Goal: Information Seeking & Learning: Learn about a topic

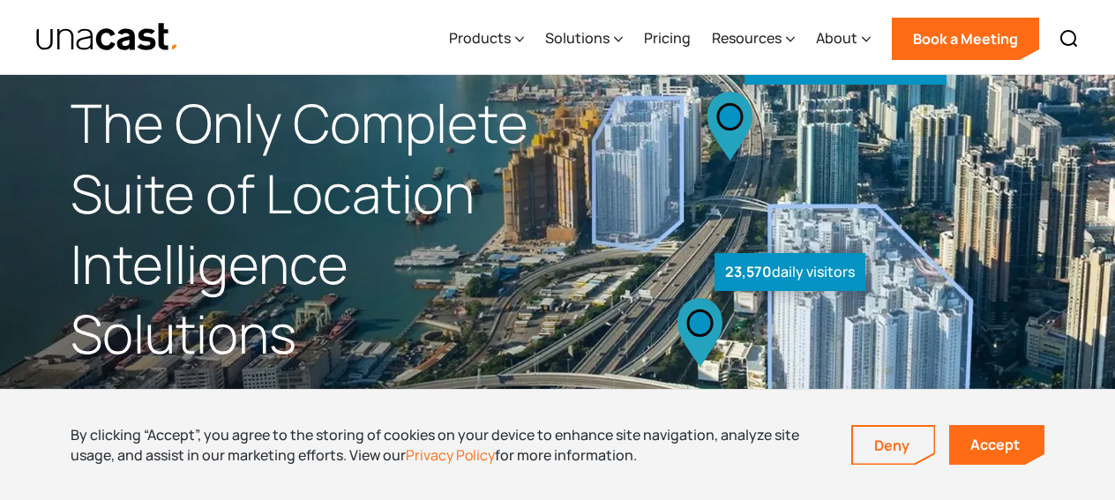
scroll to position [75, 0]
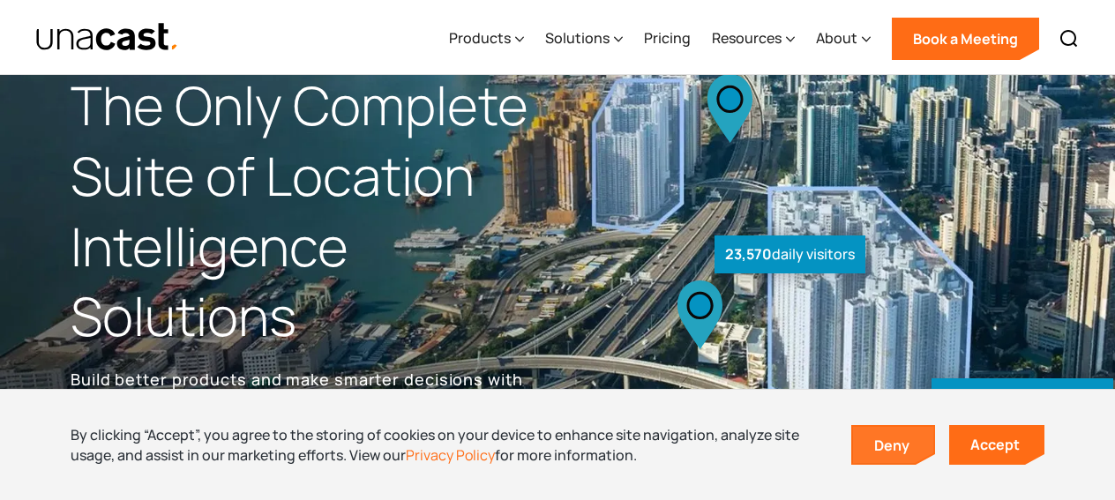
click at [881, 436] on link "Deny" at bounding box center [893, 445] width 81 height 37
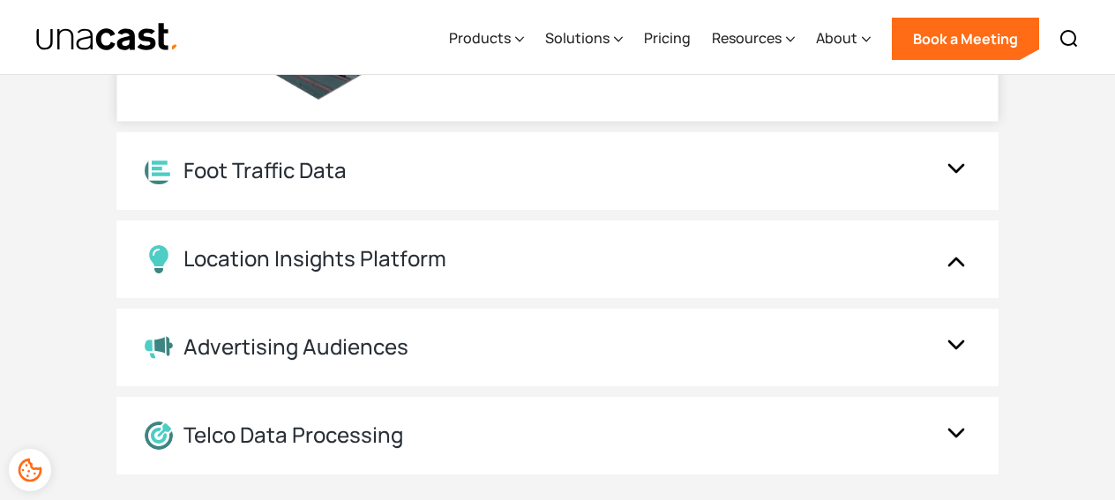
scroll to position [2264, 0]
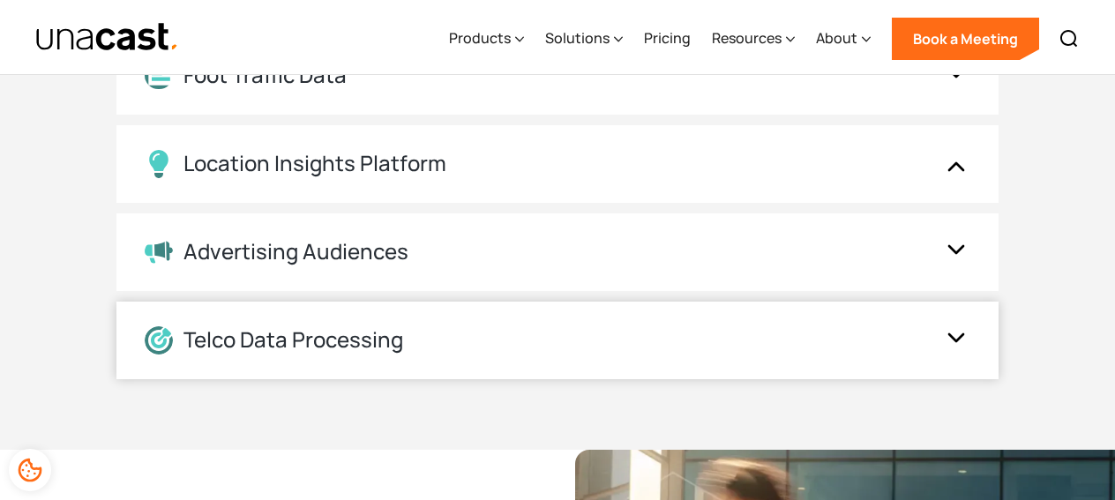
click at [961, 326] on img at bounding box center [956, 341] width 28 height 34
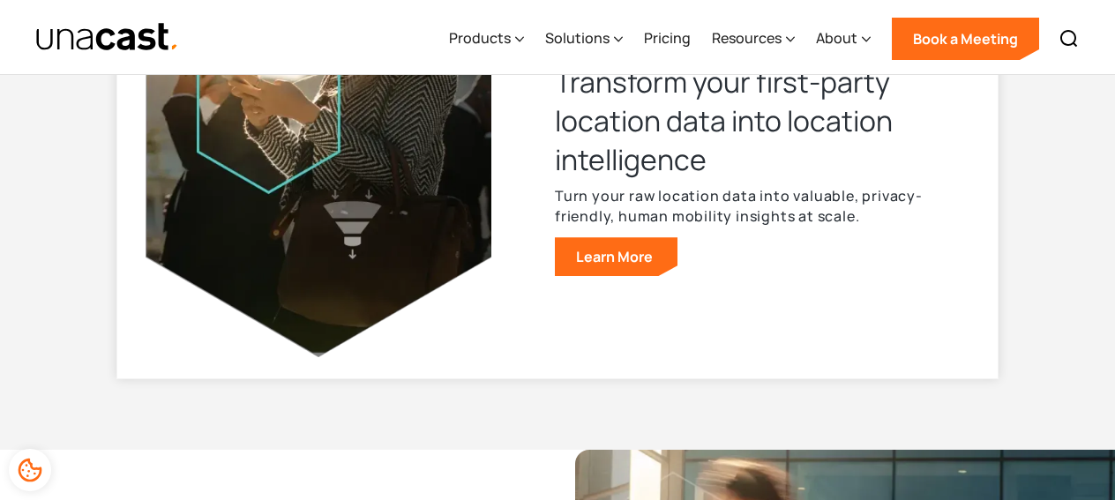
scroll to position [2165, 0]
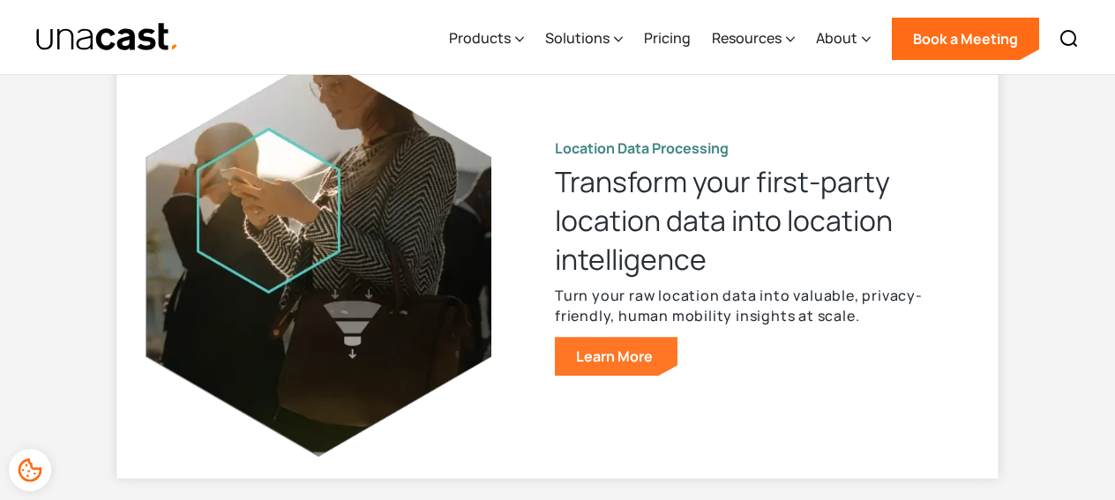
click at [636, 368] on link "Learn More" at bounding box center [616, 356] width 123 height 39
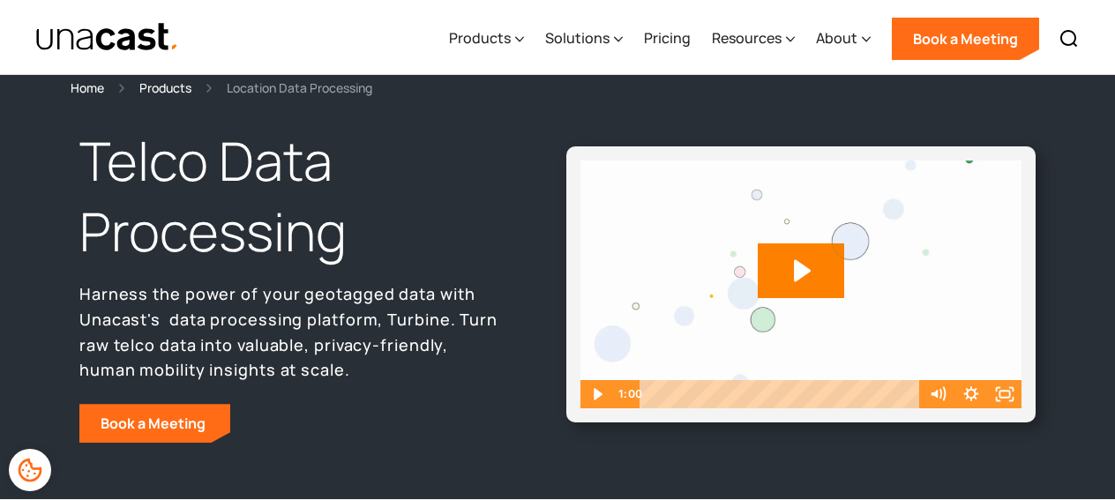
scroll to position [12, 0]
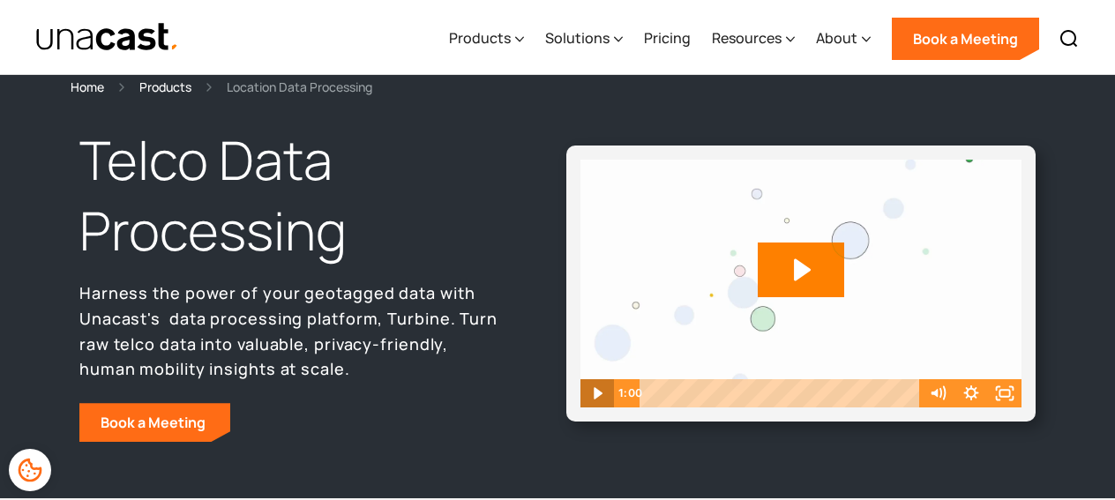
click at [588, 391] on icon "Play Video" at bounding box center [598, 393] width 34 height 28
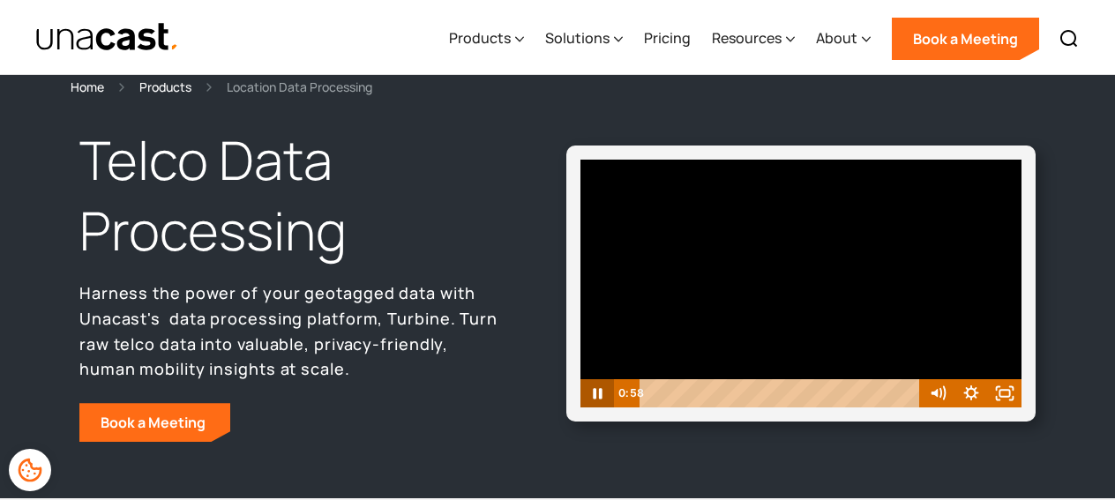
click at [601, 398] on icon "Pause" at bounding box center [597, 394] width 9 height 11
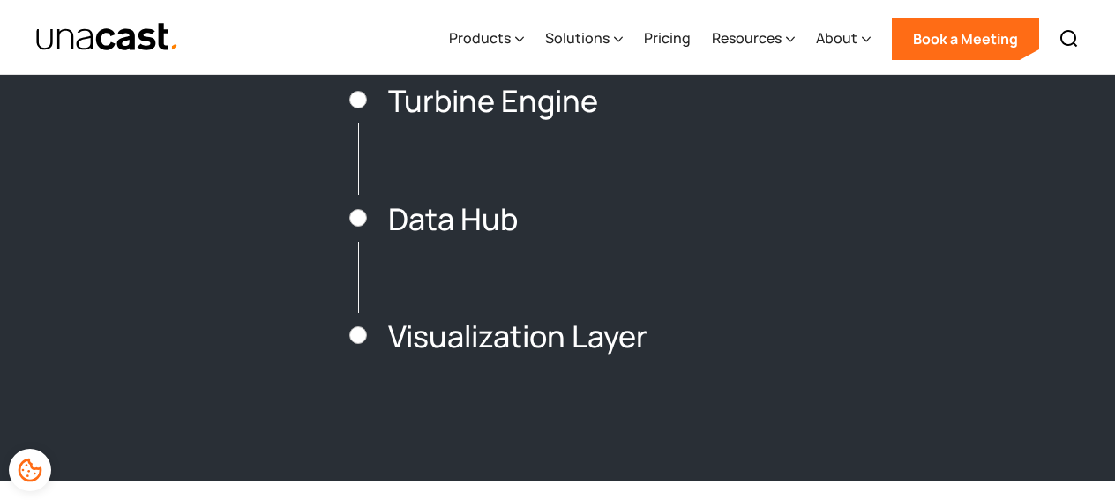
scroll to position [2654, 0]
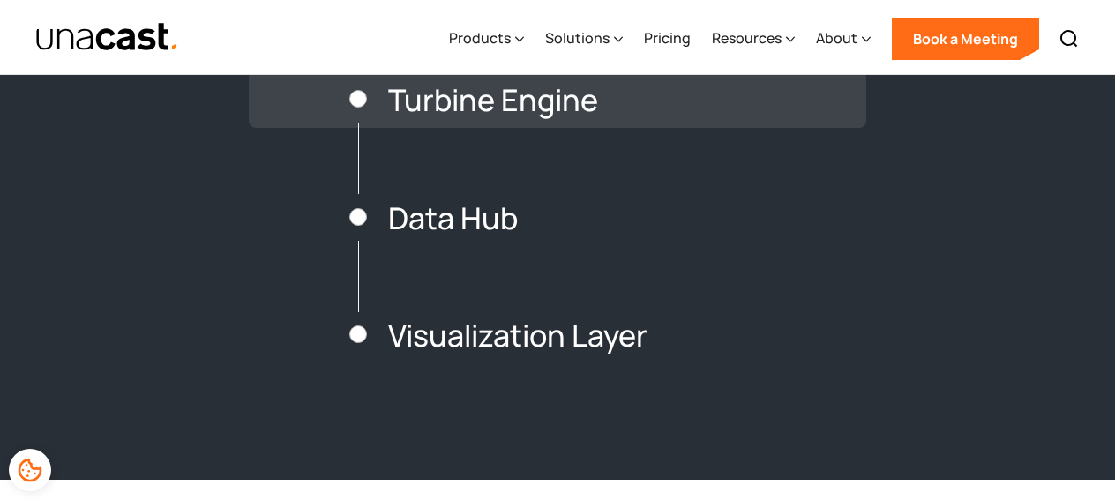
click at [541, 95] on h3 "Turbine Engine" at bounding box center [493, 100] width 210 height 33
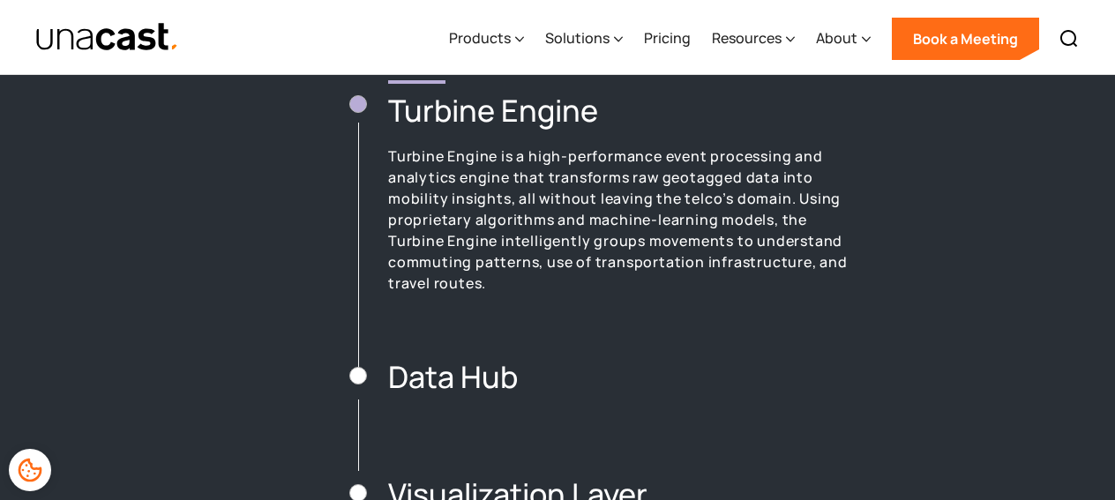
scroll to position [2749, 0]
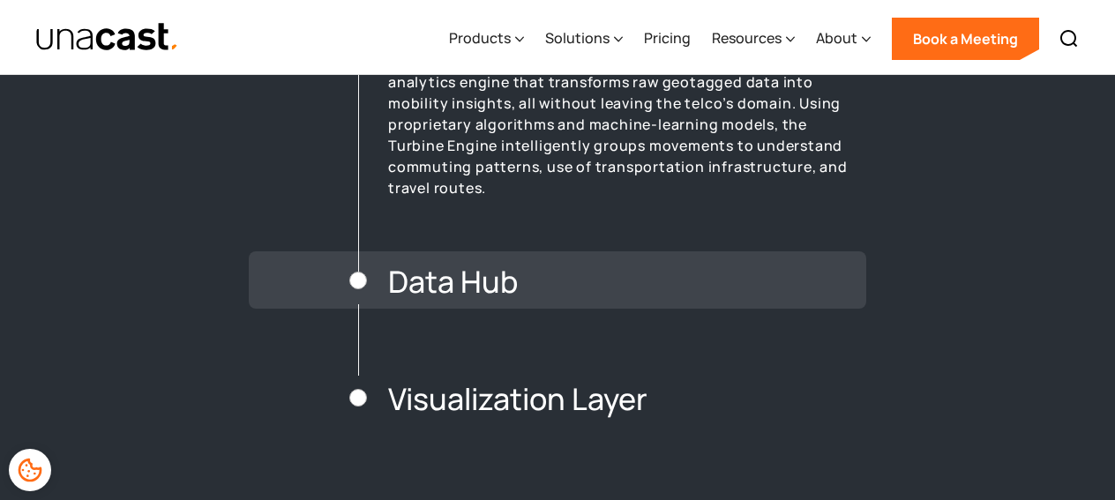
click at [512, 288] on h3 "Data Hub" at bounding box center [453, 282] width 130 height 33
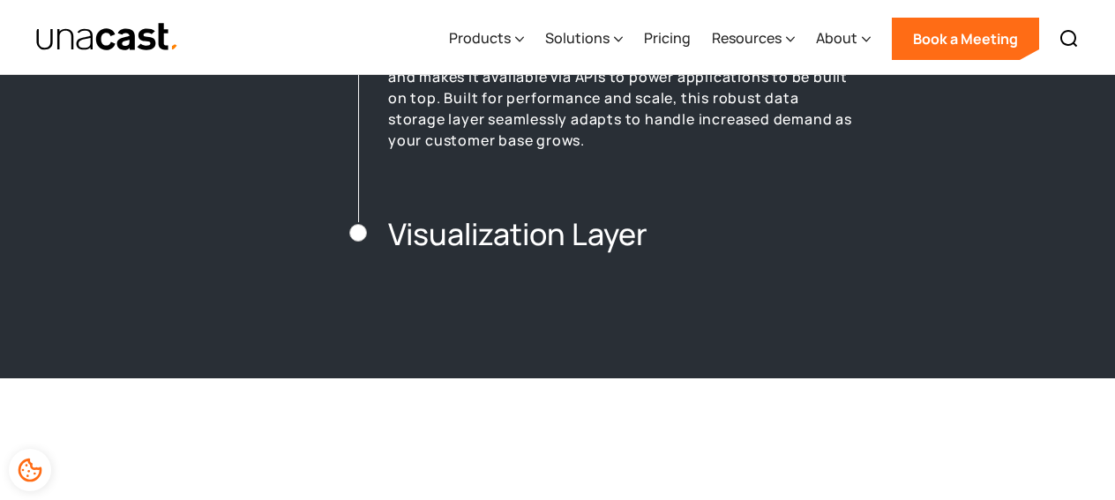
scroll to position [3053, 0]
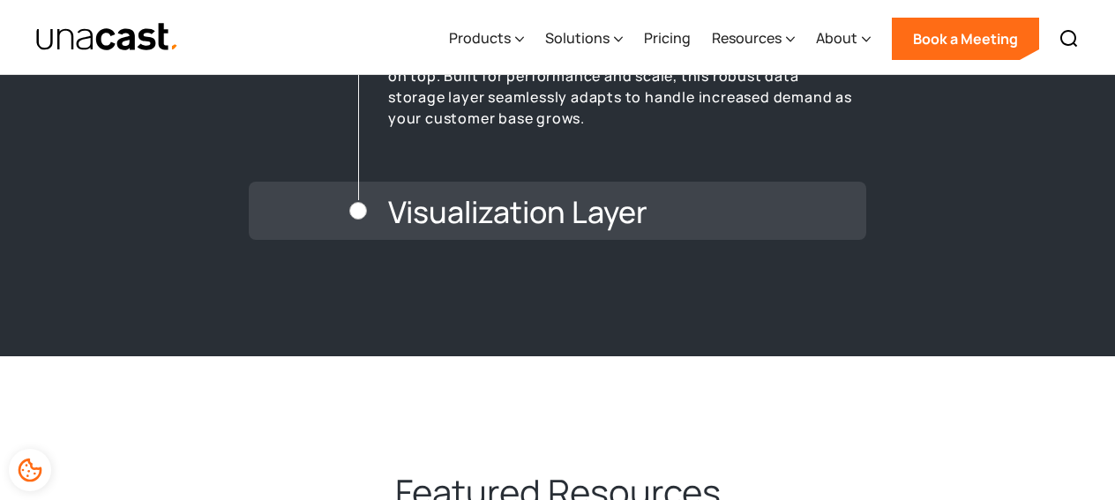
click at [528, 226] on h3 "Visualization Layer" at bounding box center [517, 212] width 259 height 33
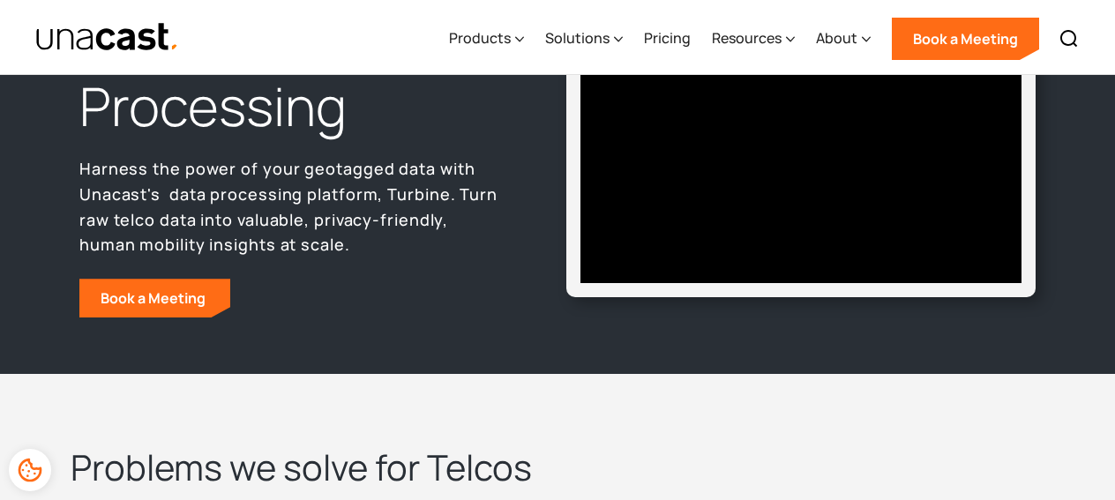
scroll to position [0, 0]
